Goal: Task Accomplishment & Management: Manage account settings

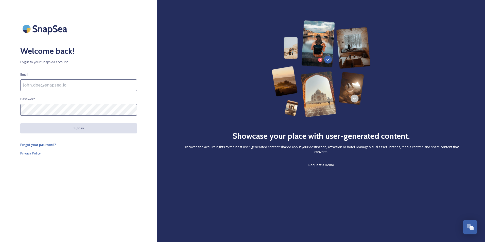
type input "[PERSON_NAME][EMAIL_ADDRESS][PERSON_NAME][DOMAIN_NAME]"
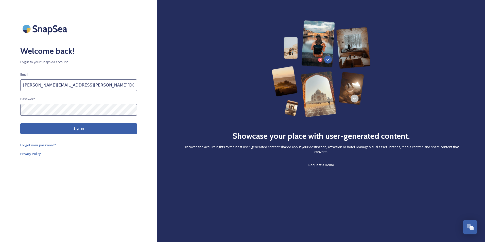
scroll to position [2122, 0]
click at [112, 127] on button "Sign in" at bounding box center [78, 128] width 117 height 10
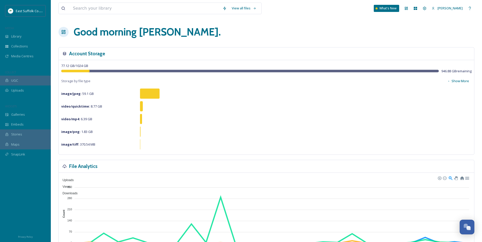
click at [411, 13] on link at bounding box center [405, 8] width 9 height 9
click at [408, 7] on icon at bounding box center [405, 8] width 3 height 3
click at [411, 7] on div "Dashboard" at bounding box center [405, 8] width 9 height 9
click at [426, 8] on icon at bounding box center [424, 8] width 3 height 3
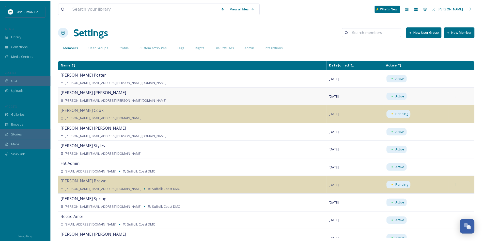
scroll to position [254, 0]
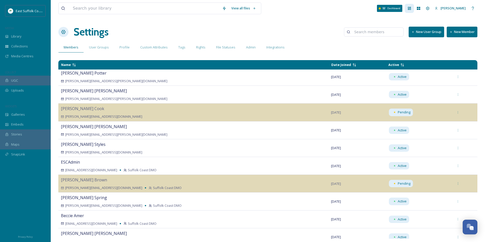
click at [414, 6] on div "Dashboard" at bounding box center [409, 8] width 9 height 9
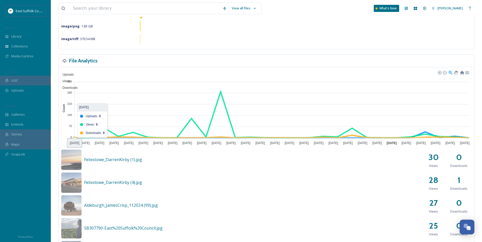
scroll to position [76, 0]
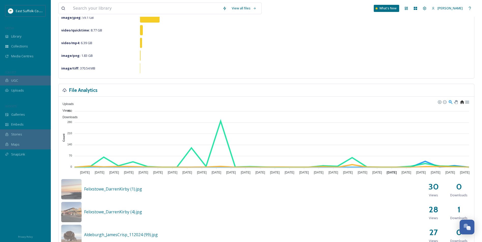
click at [461, 102] on div at bounding box center [461, 102] width 4 height 4
click at [40, 38] on div "Library" at bounding box center [25, 36] width 51 height 10
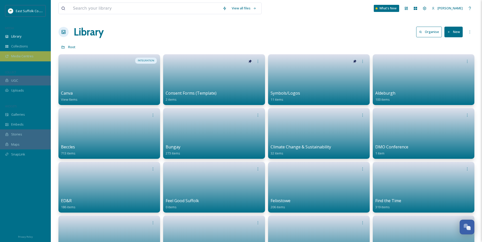
click at [21, 58] on span "Media Centres" at bounding box center [22, 56] width 22 height 5
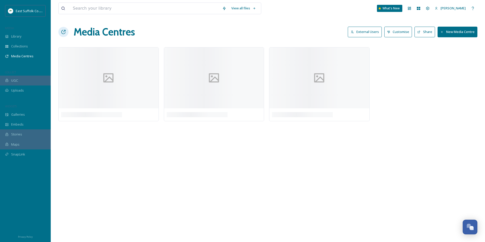
click at [366, 31] on button "External Users" at bounding box center [365, 32] width 34 height 10
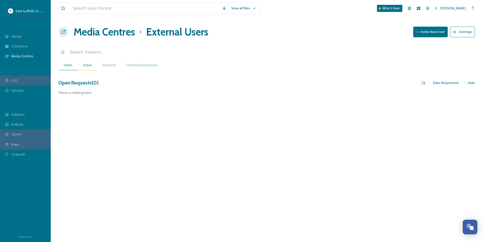
click at [82, 62] on div "Active" at bounding box center [88, 65] width 20 height 10
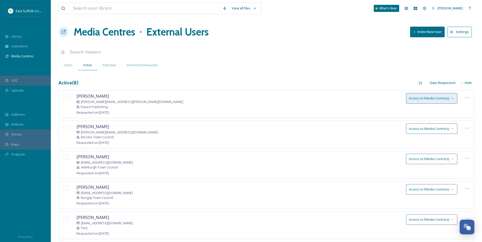
click at [456, 94] on div "Access to 1 Media Centre(s)" at bounding box center [431, 98] width 51 height 10
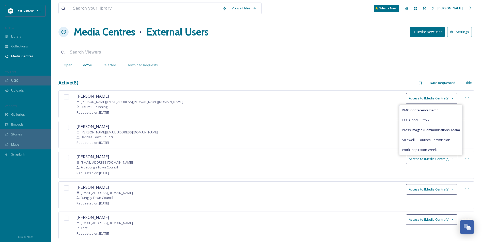
click at [356, 101] on div "[PERSON_NAME] [PERSON_NAME][EMAIL_ADDRESS][PERSON_NAME][DOMAIN_NAME] Future Pub…" at bounding box center [266, 104] width 416 height 28
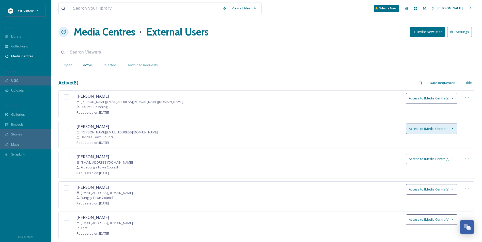
click at [450, 125] on div "Access to 1 Media Centre(s)" at bounding box center [431, 129] width 51 height 10
click at [328, 67] on div "Open Active Rejected Download Requests" at bounding box center [266, 65] width 416 height 10
click at [441, 161] on span "Access to 1 Media Centre(s)" at bounding box center [429, 159] width 40 height 5
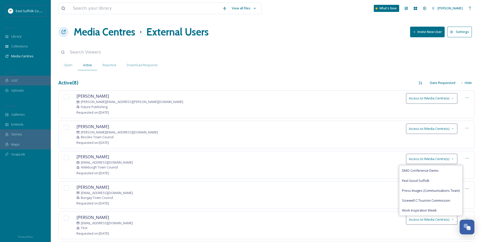
click at [356, 67] on div "Open Active Rejected Download Requests" at bounding box center [266, 65] width 416 height 10
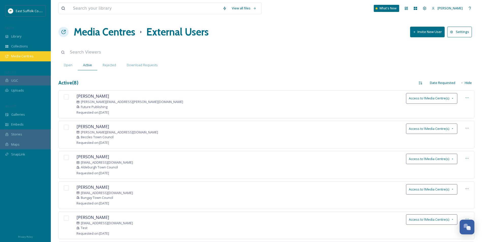
click at [41, 54] on div "Media Centres" at bounding box center [25, 56] width 51 height 10
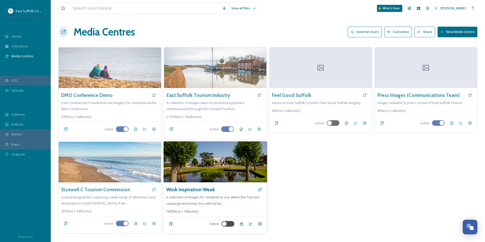
click at [204, 172] on img at bounding box center [216, 161] width 104 height 41
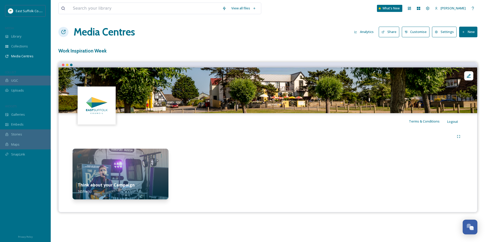
click at [371, 32] on button "Analytics" at bounding box center [364, 32] width 25 height 10
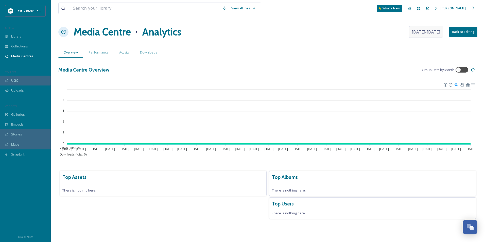
click at [423, 32] on span "[DATE] - [DATE]" at bounding box center [426, 32] width 28 height 6
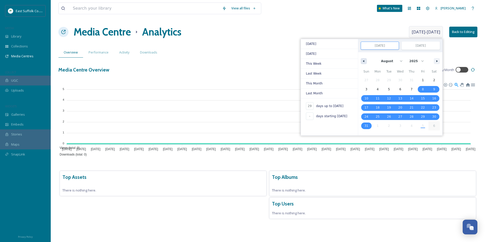
click at [365, 63] on button "button" at bounding box center [364, 61] width 6 height 6
select select "6"
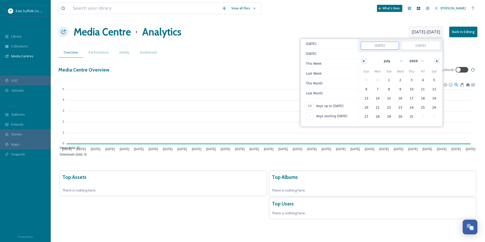
click at [359, 62] on div "January February March April May June July August September October November [D…" at bounding box center [401, 59] width 84 height 15
click at [385, 81] on span "1" at bounding box center [389, 80] width 11 height 7
type input "-"
type input "[DATE]"
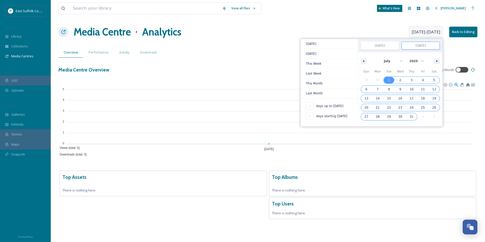
click at [411, 116] on span "31" at bounding box center [412, 116] width 4 height 9
type input "[DATE]"
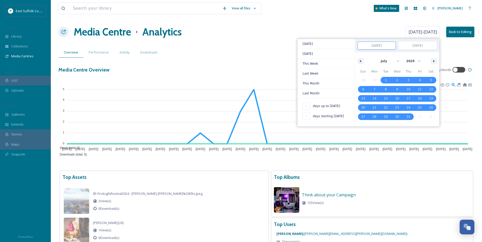
click at [242, 31] on div "Media Centre Analytics [DATE] - [DATE] [DATE] [DATE] This Week Last Week This M…" at bounding box center [266, 31] width 416 height 15
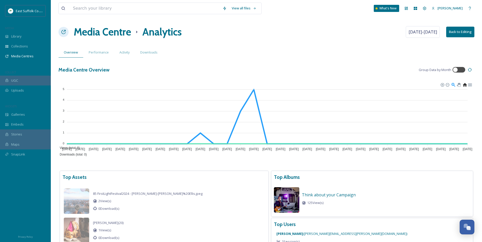
click at [463, 86] on div at bounding box center [464, 85] width 4 height 4
click at [113, 28] on h1 "Media Centre" at bounding box center [102, 31] width 57 height 15
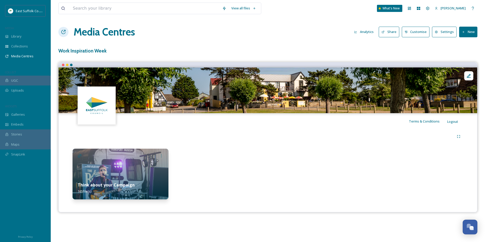
click at [85, 29] on h1 "Media Centres" at bounding box center [104, 31] width 61 height 15
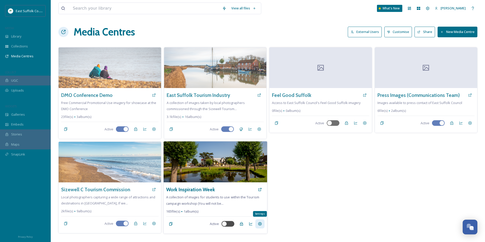
click at [258, 226] on icon at bounding box center [260, 224] width 4 height 4
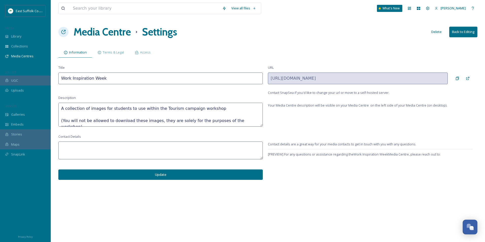
click at [438, 35] on button "Delete" at bounding box center [436, 32] width 15 height 10
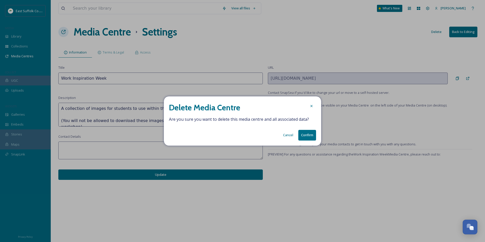
click at [305, 135] on button "Confirm" at bounding box center [308, 135] width 18 height 10
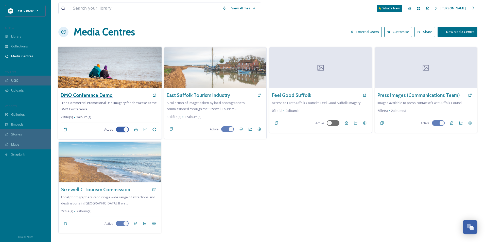
click at [97, 94] on h3 "DMO Conference Demo" at bounding box center [87, 95] width 52 height 7
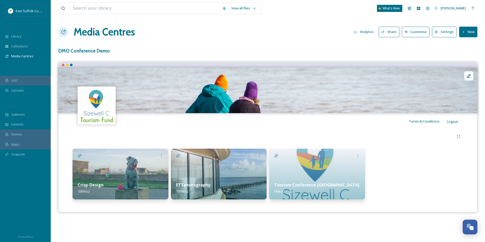
click at [450, 31] on button "Settings" at bounding box center [444, 32] width 25 height 10
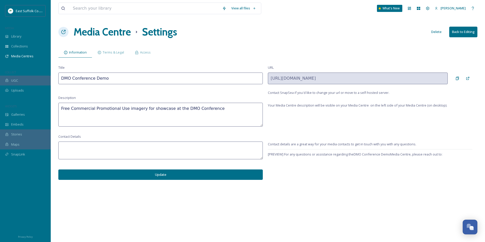
click at [439, 27] on button "Delete" at bounding box center [436, 32] width 15 height 10
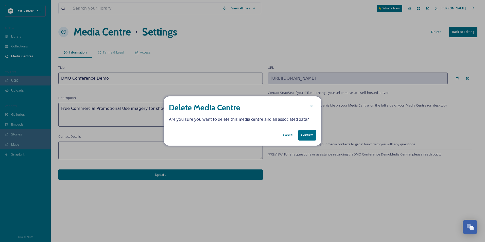
click at [310, 138] on button "Confirm" at bounding box center [308, 135] width 18 height 10
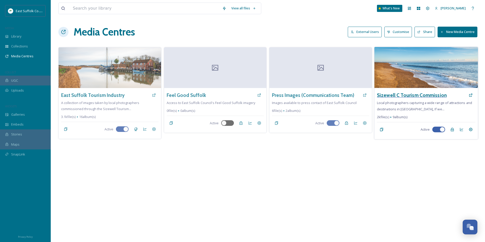
click at [409, 94] on h3 "Sizewell C Tourism Commission" at bounding box center [412, 95] width 70 height 7
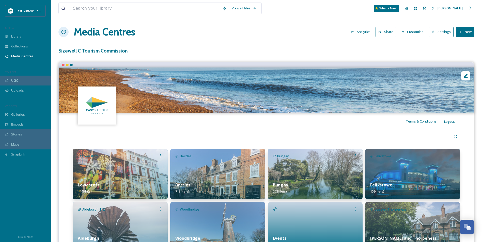
click at [96, 31] on h1 "Media Centres" at bounding box center [104, 31] width 61 height 15
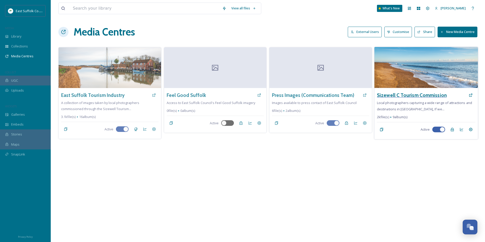
click at [430, 96] on h3 "Sizewell C Tourism Commission" at bounding box center [412, 95] width 70 height 7
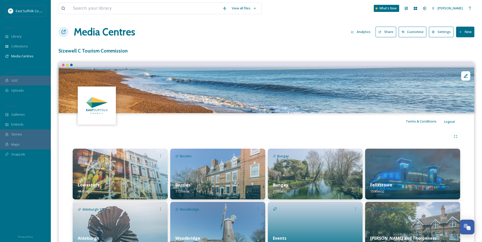
click at [368, 34] on button "Analytics" at bounding box center [360, 32] width 25 height 10
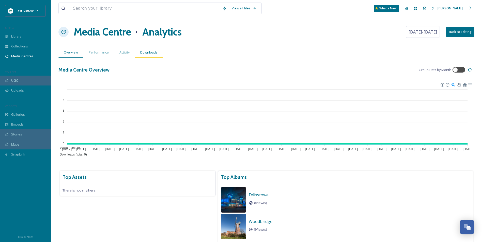
click at [151, 51] on div "Downloads" at bounding box center [149, 52] width 28 height 10
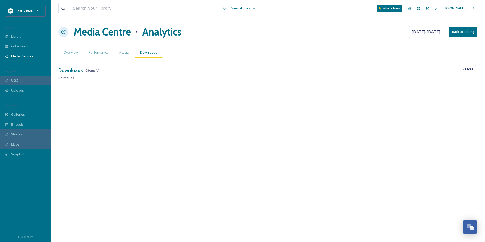
click at [137, 51] on div "Downloads" at bounding box center [149, 52] width 28 height 10
click at [123, 54] on span "Activity" at bounding box center [124, 52] width 10 height 5
click at [153, 54] on span "Downloads" at bounding box center [148, 52] width 17 height 5
click at [68, 53] on span "Overview" at bounding box center [71, 52] width 14 height 5
click at [101, 32] on h1 "Media Centre" at bounding box center [102, 31] width 57 height 15
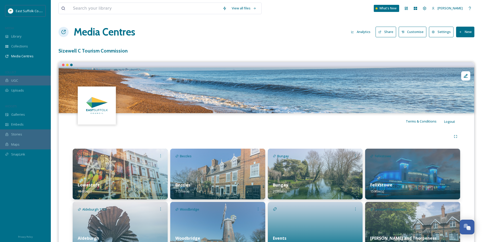
click at [98, 33] on h1 "Media Centres" at bounding box center [104, 31] width 61 height 15
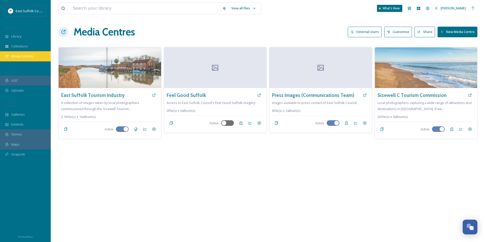
scroll to position [2217, 0]
click at [252, 40] on div "View all files What's New [PERSON_NAME] Media Centres External Users Customise …" at bounding box center [268, 121] width 435 height 242
